Goal: Information Seeking & Learning: Learn about a topic

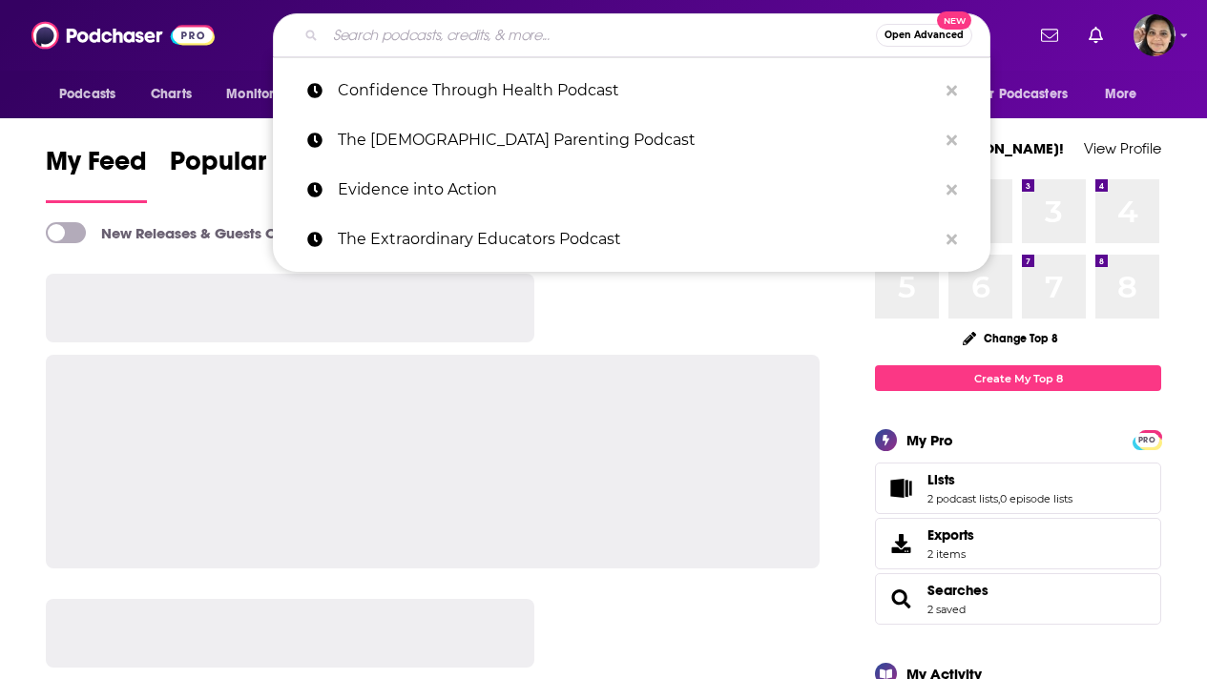
click at [414, 33] on input "Search podcasts, credits, & more..." at bounding box center [600, 35] width 551 height 31
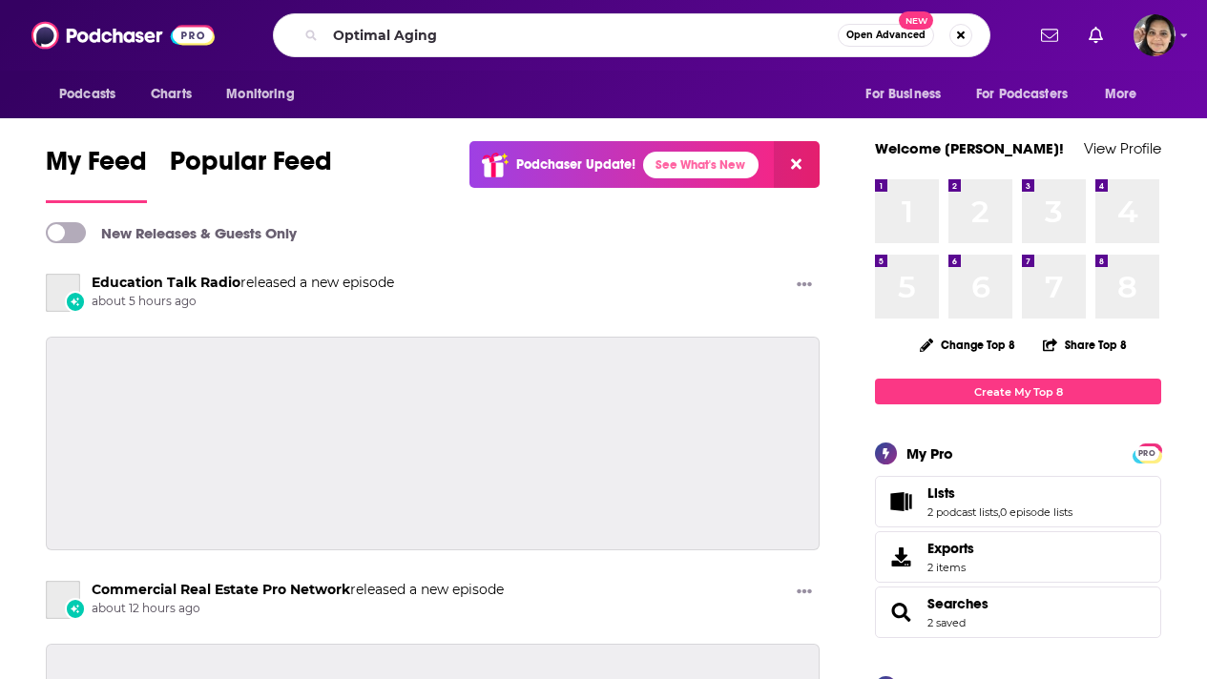
type input "Optimal Aging"
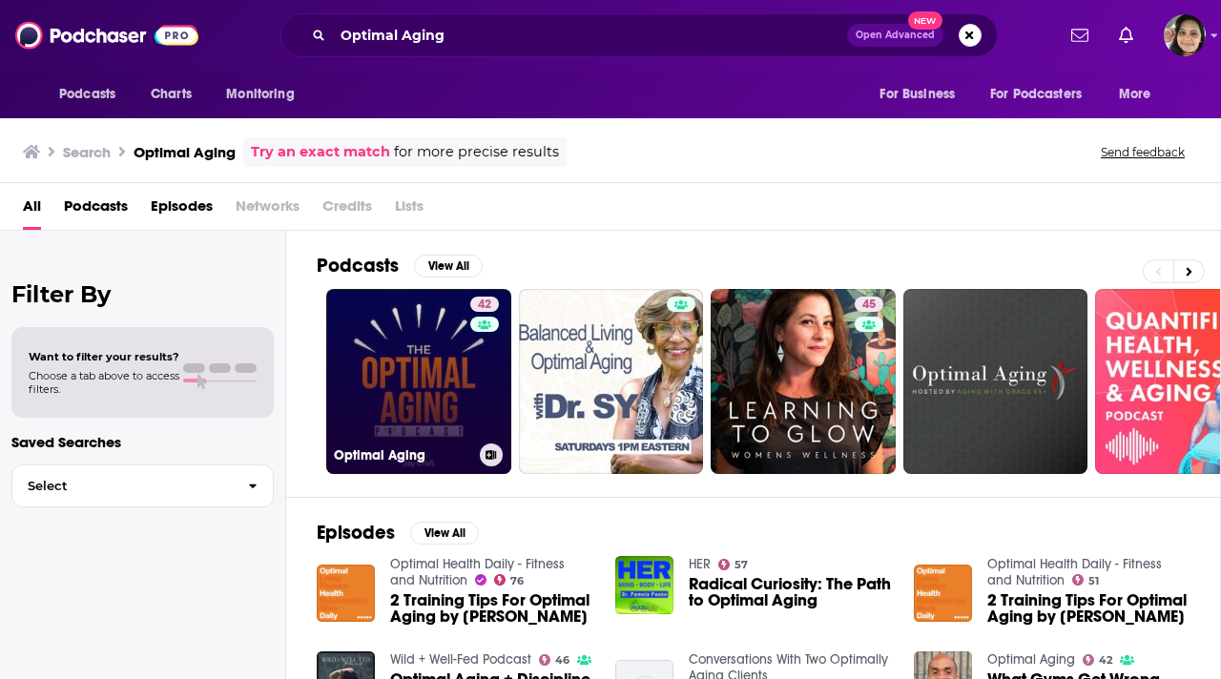
click at [382, 357] on link "42 Optimal Aging" at bounding box center [418, 381] width 185 height 185
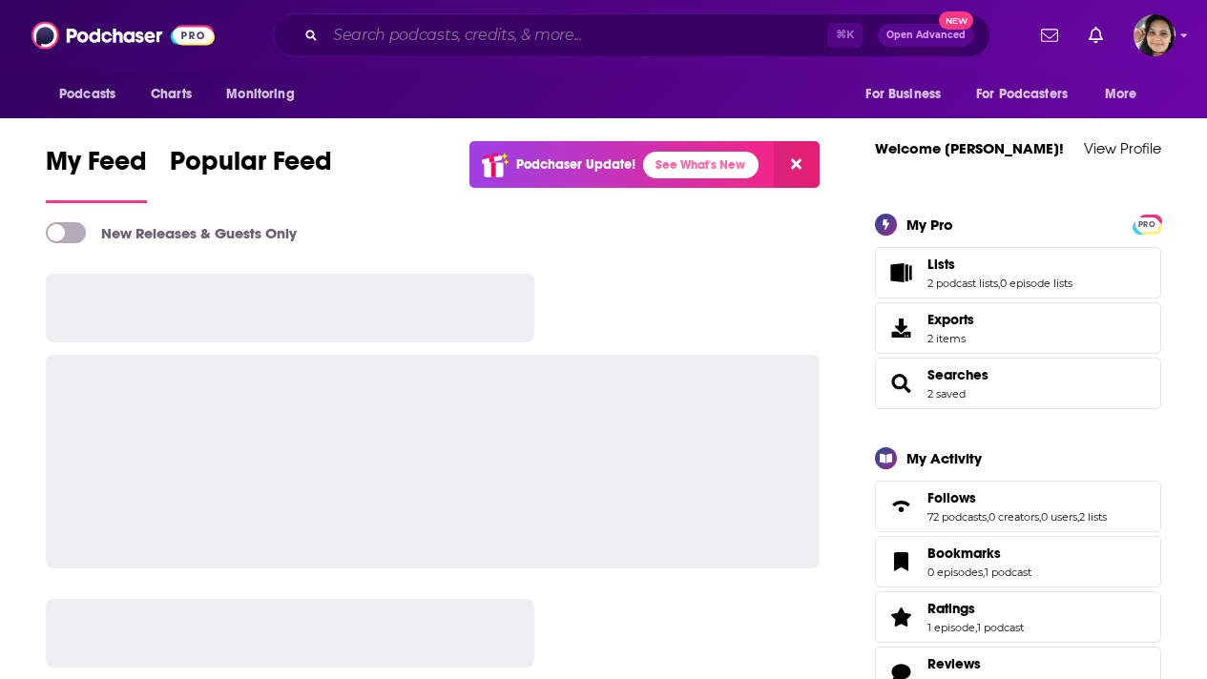
click at [438, 35] on input "Search podcasts, credits, & more..." at bounding box center [576, 35] width 502 height 31
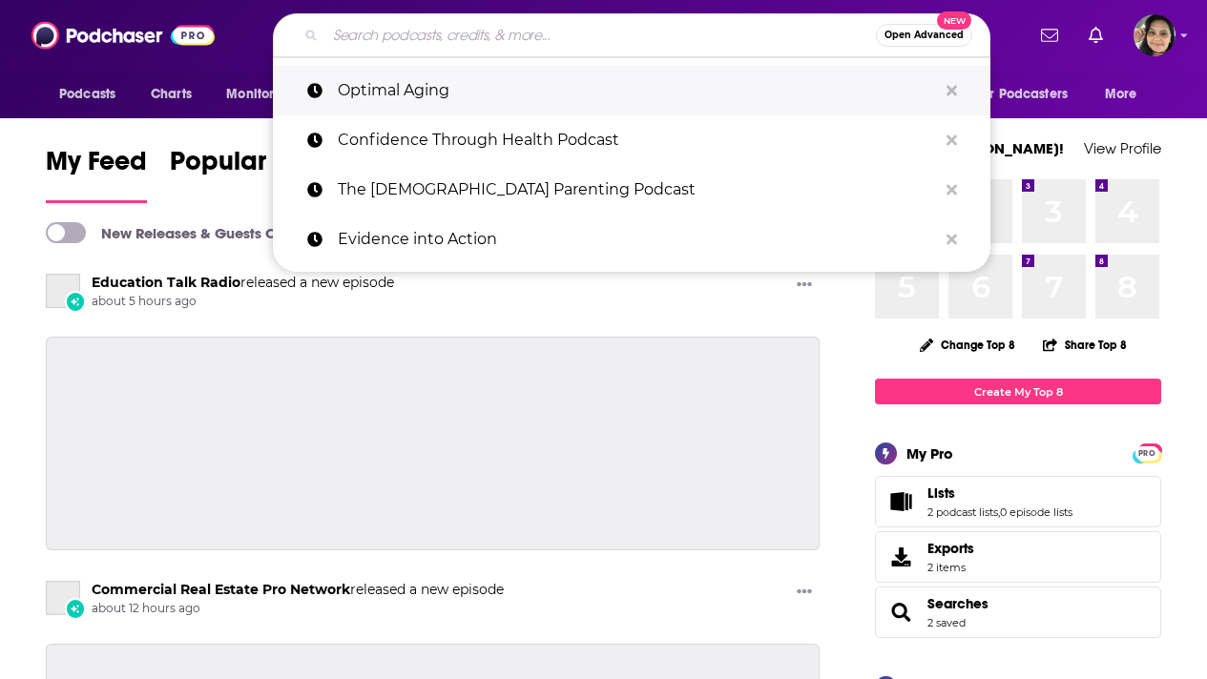
click at [423, 98] on p "Optimal Aging" at bounding box center [637, 91] width 599 height 50
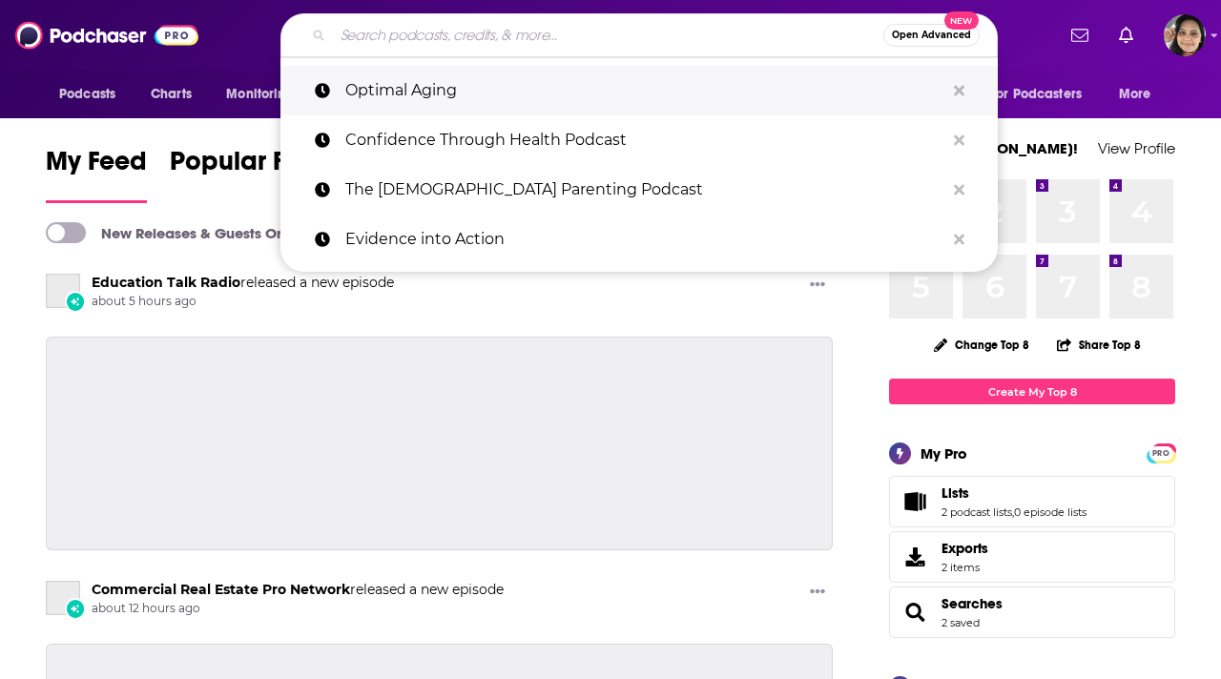
type input "Optimal Aging"
